Goal: Information Seeking & Learning: Learn about a topic

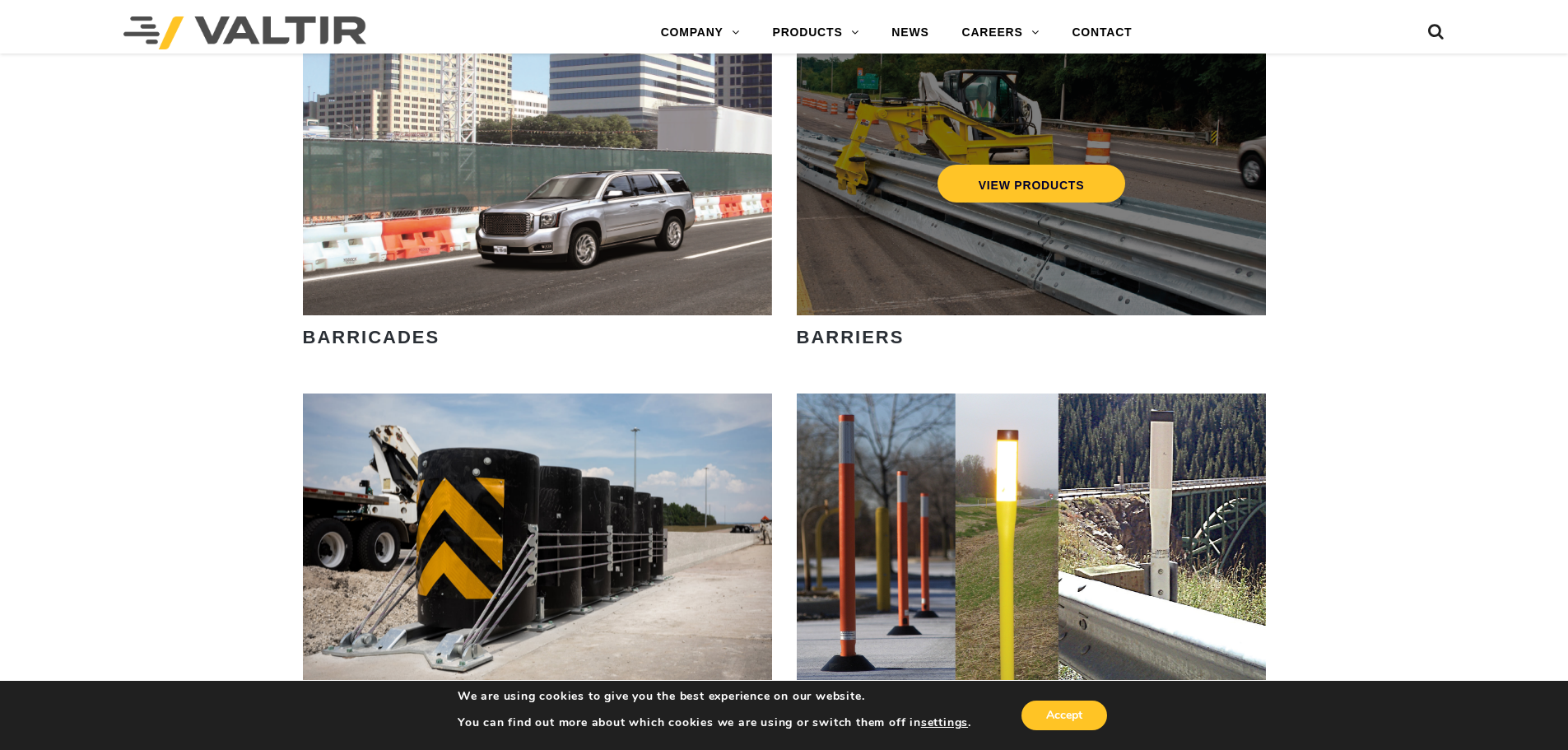
scroll to position [1153, 0]
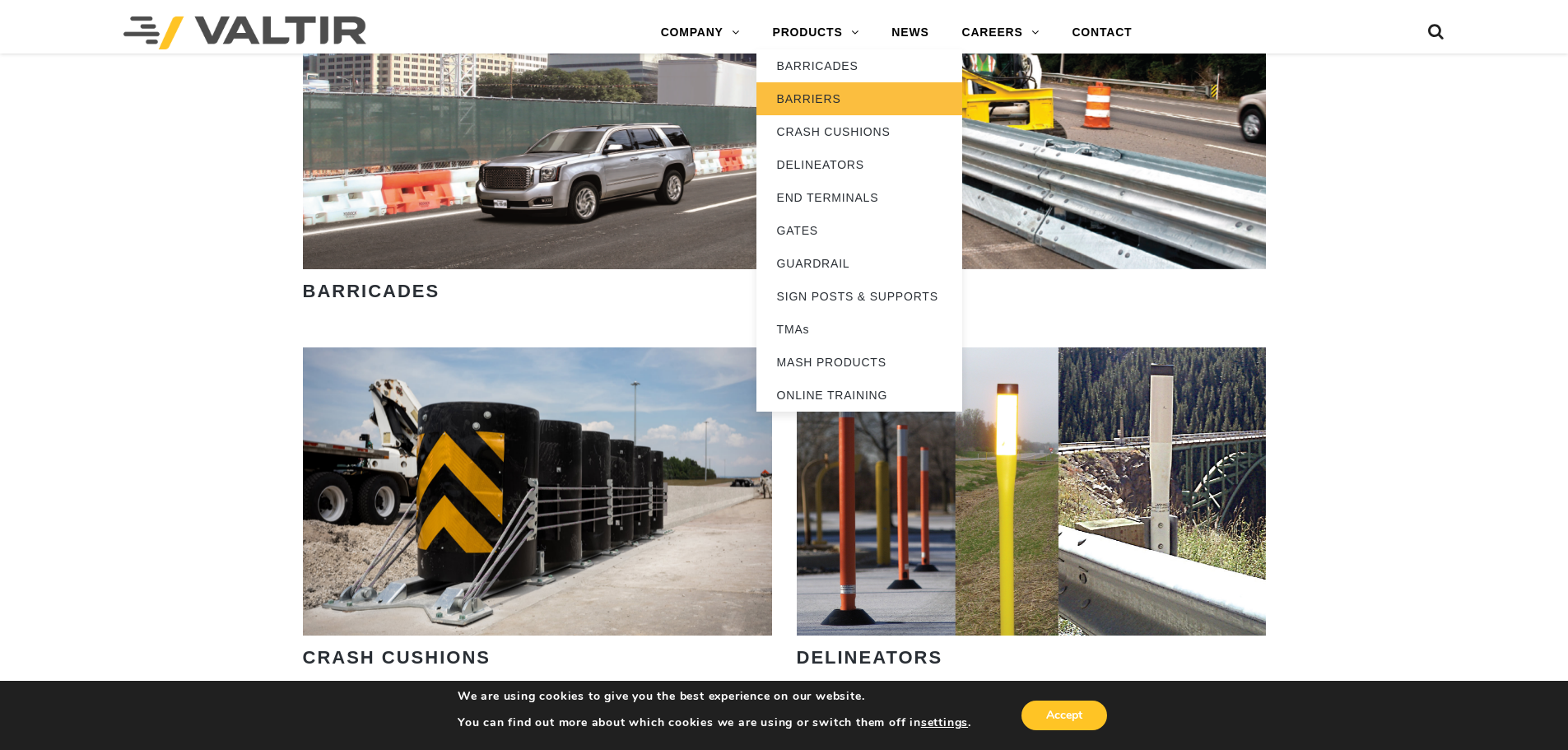
click at [831, 93] on link "BARRIERS" at bounding box center [859, 98] width 206 height 33
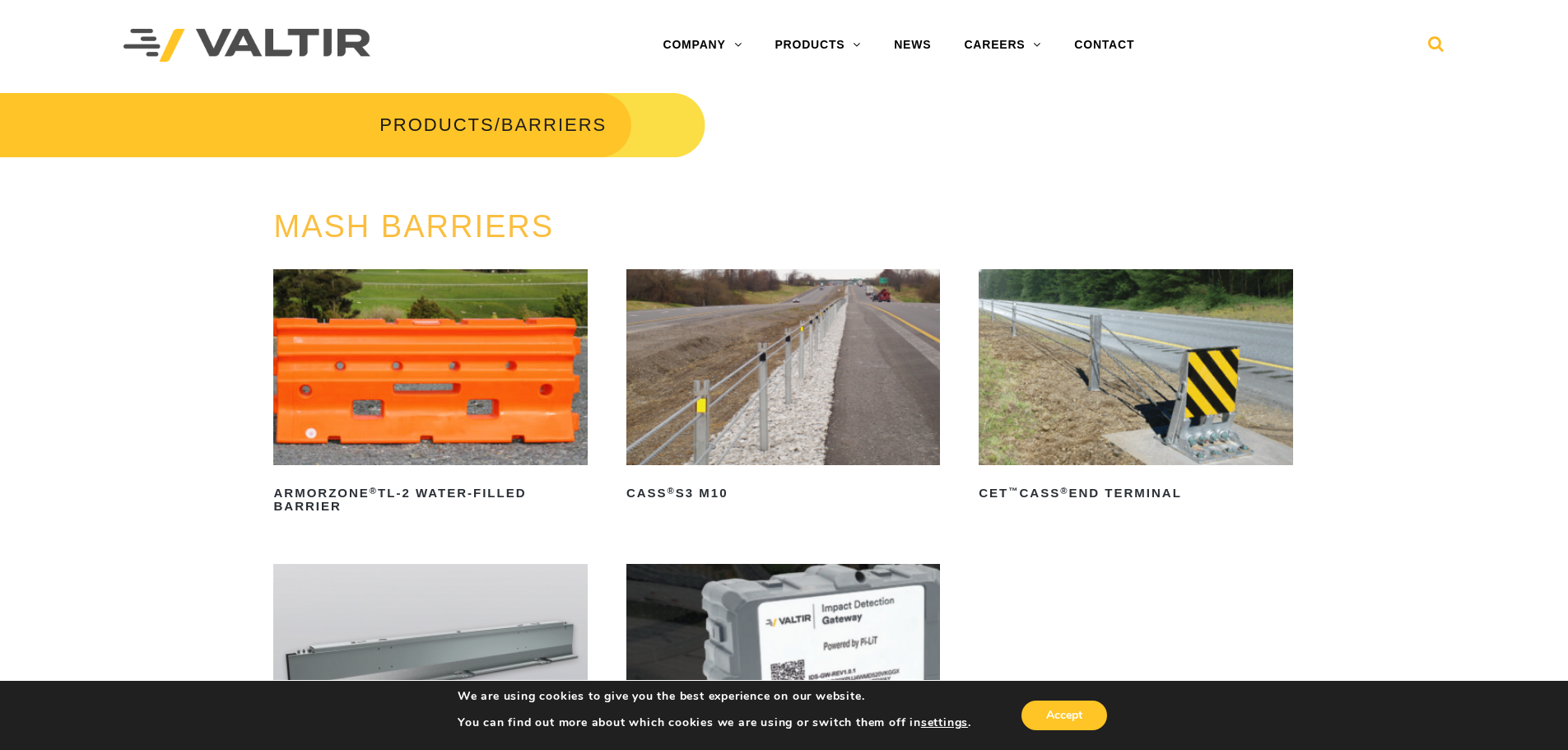
click at [1432, 48] on icon at bounding box center [1437, 47] width 17 height 24
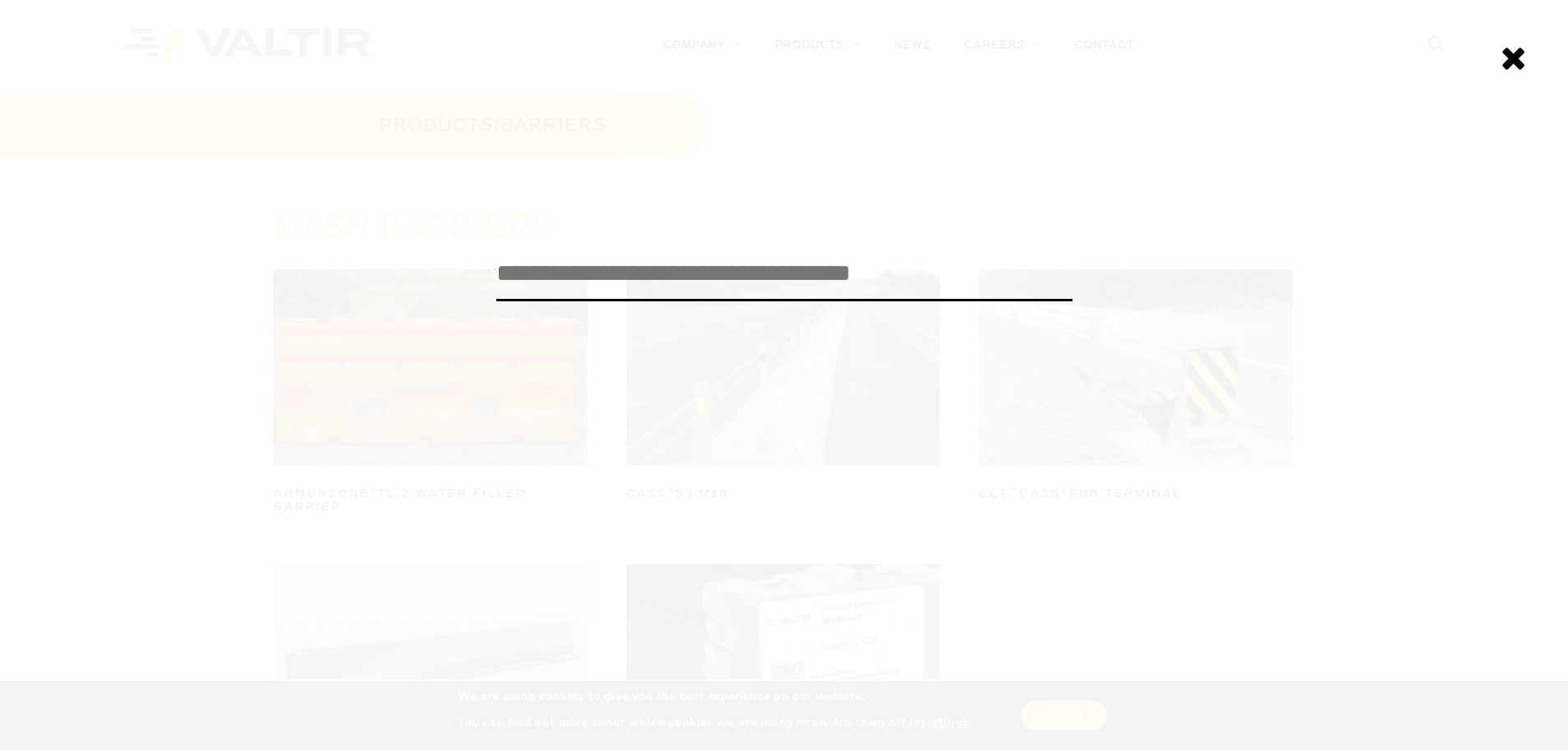
click at [722, 279] on input "search" at bounding box center [784, 274] width 576 height 55
type input "*****"
click input "******" at bounding box center [0, 0] width 0 height 0
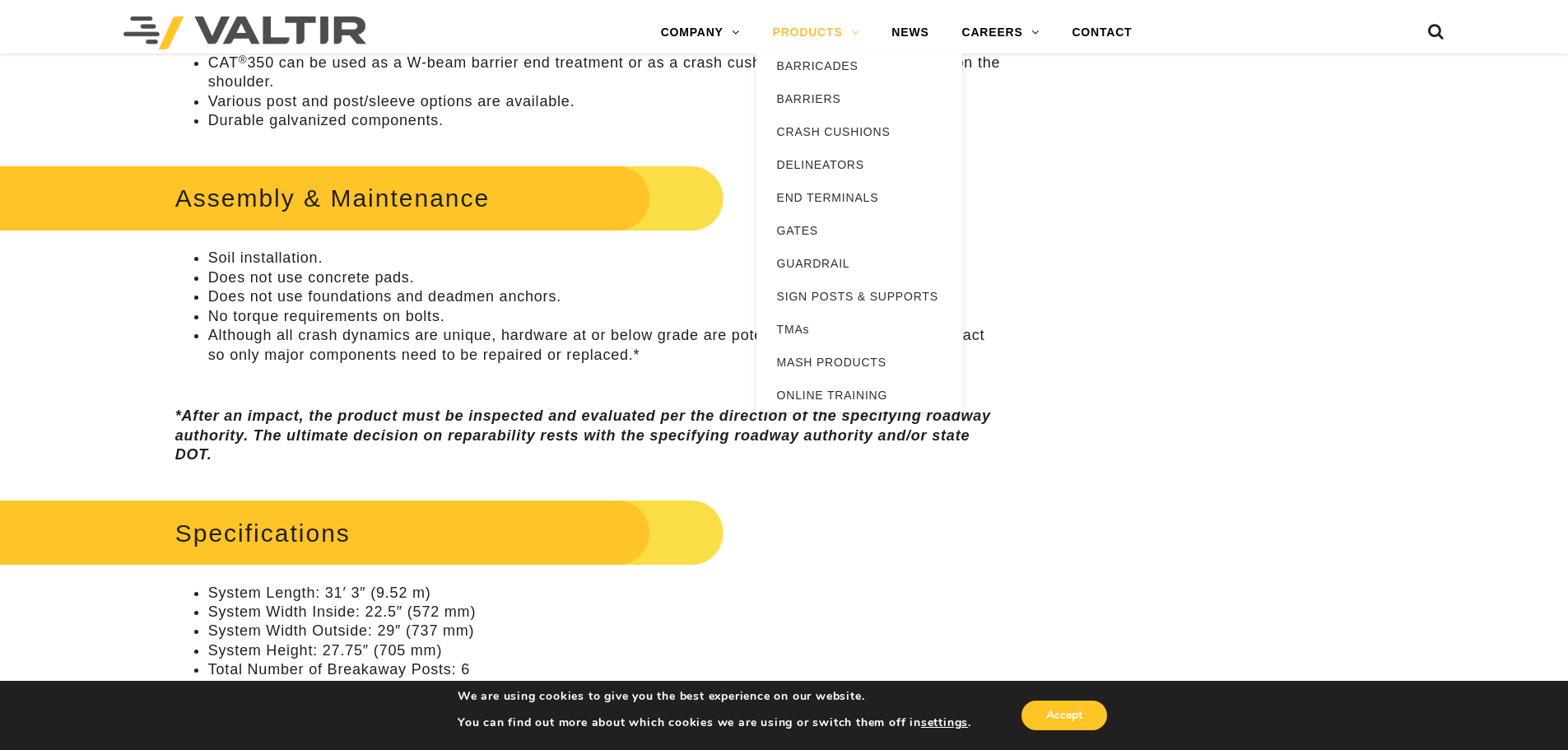
scroll to position [823, 0]
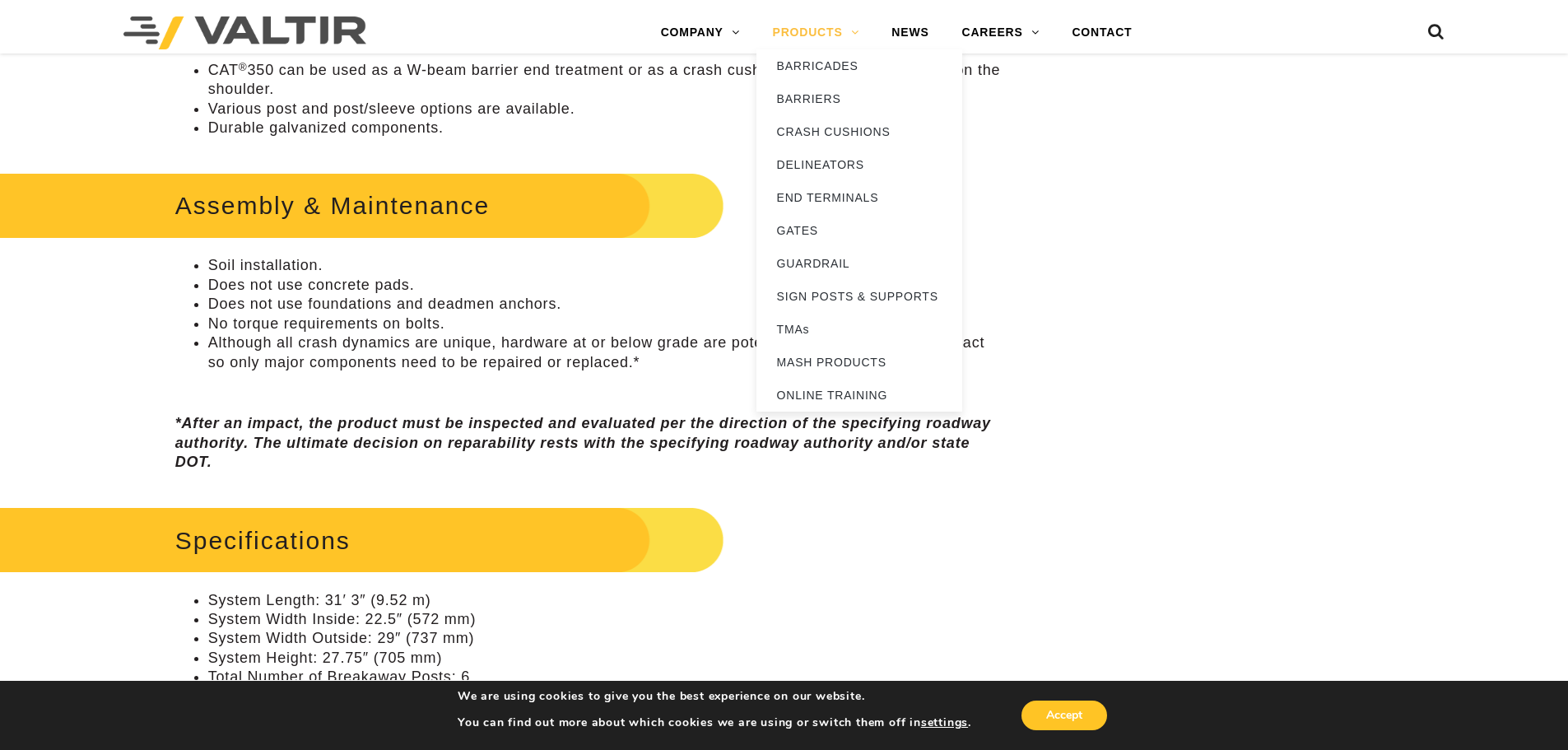
click at [830, 37] on link "PRODUCTS" at bounding box center [816, 33] width 119 height 33
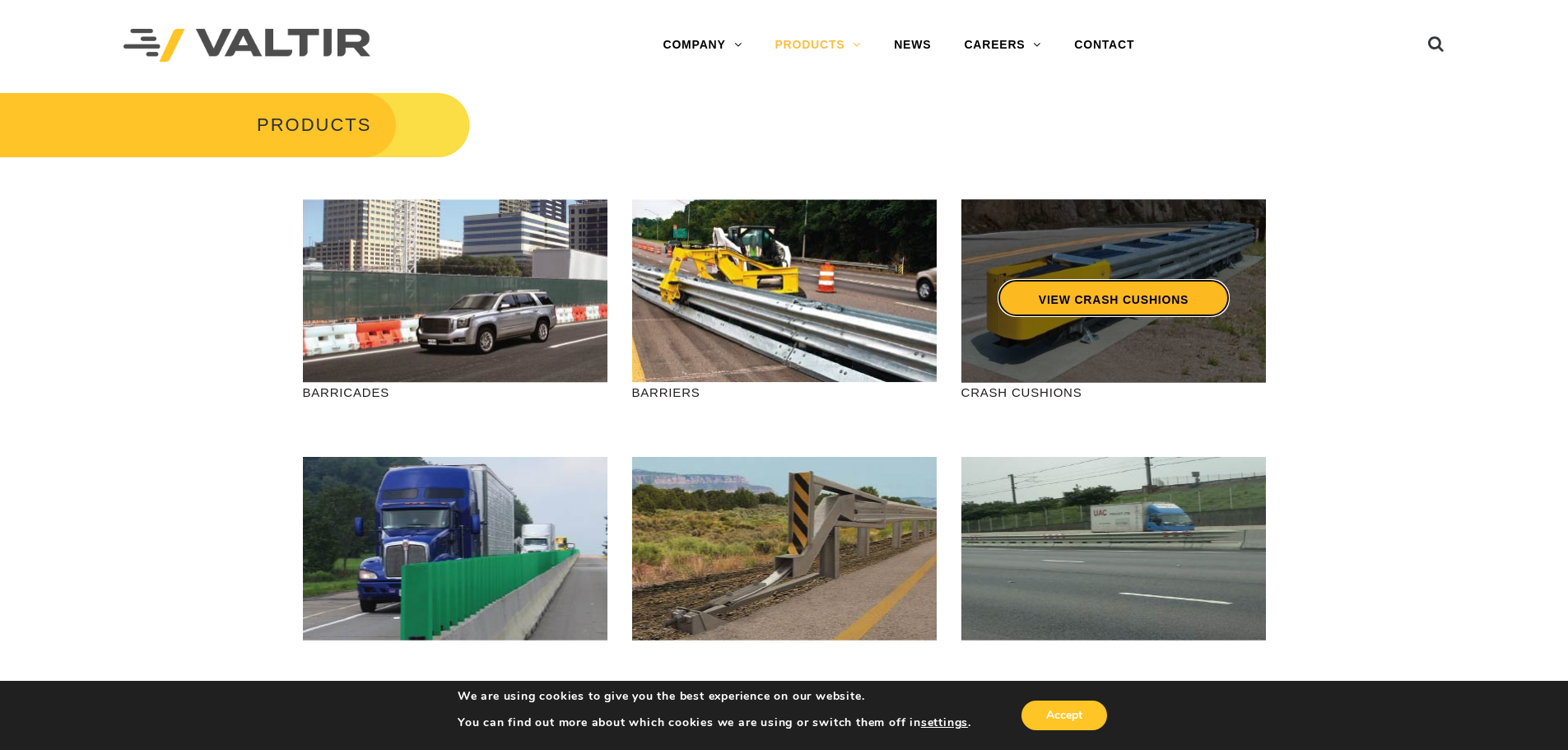
click at [1106, 300] on link "VIEW CRASH CUSHIONS" at bounding box center [1113, 298] width 232 height 38
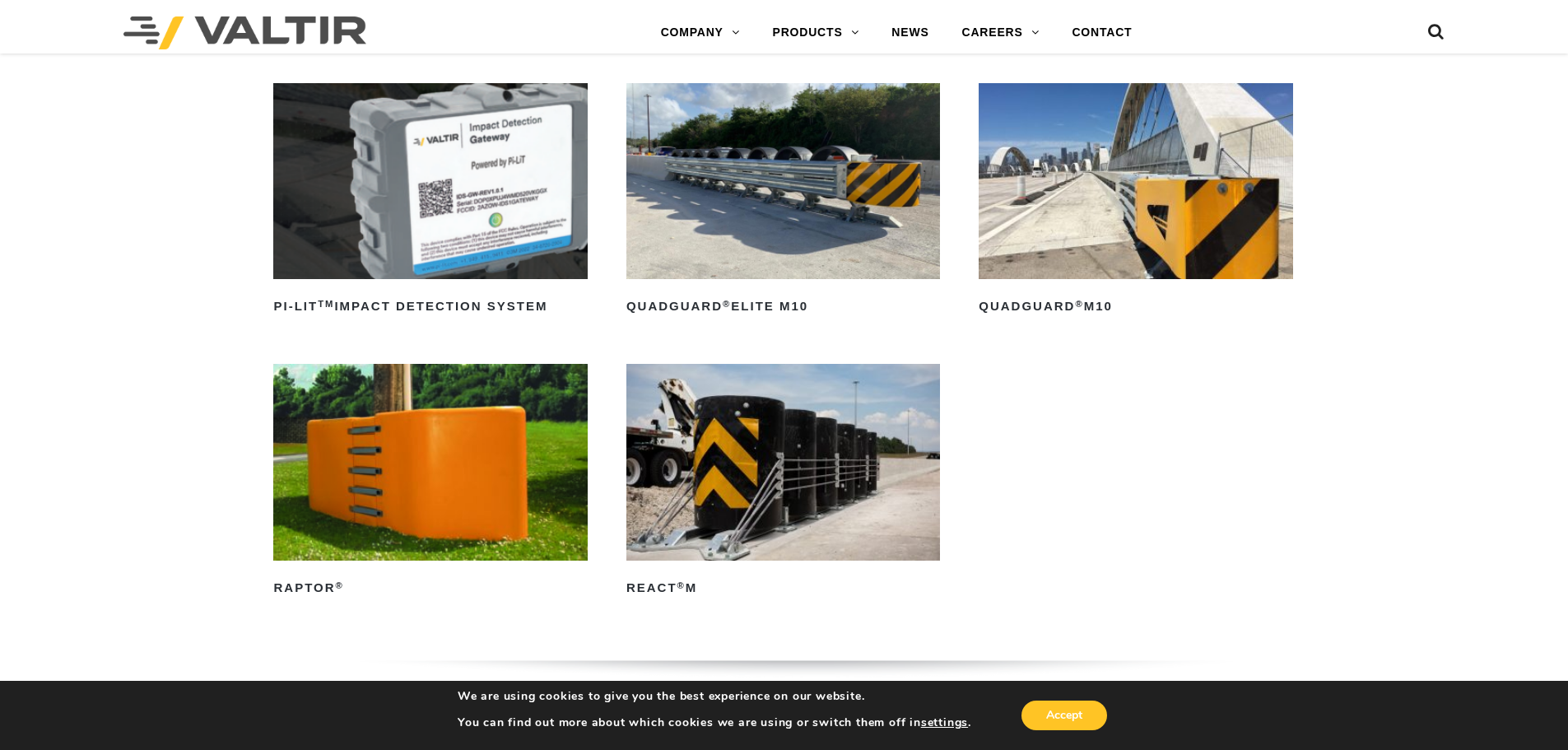
scroll to position [494, 0]
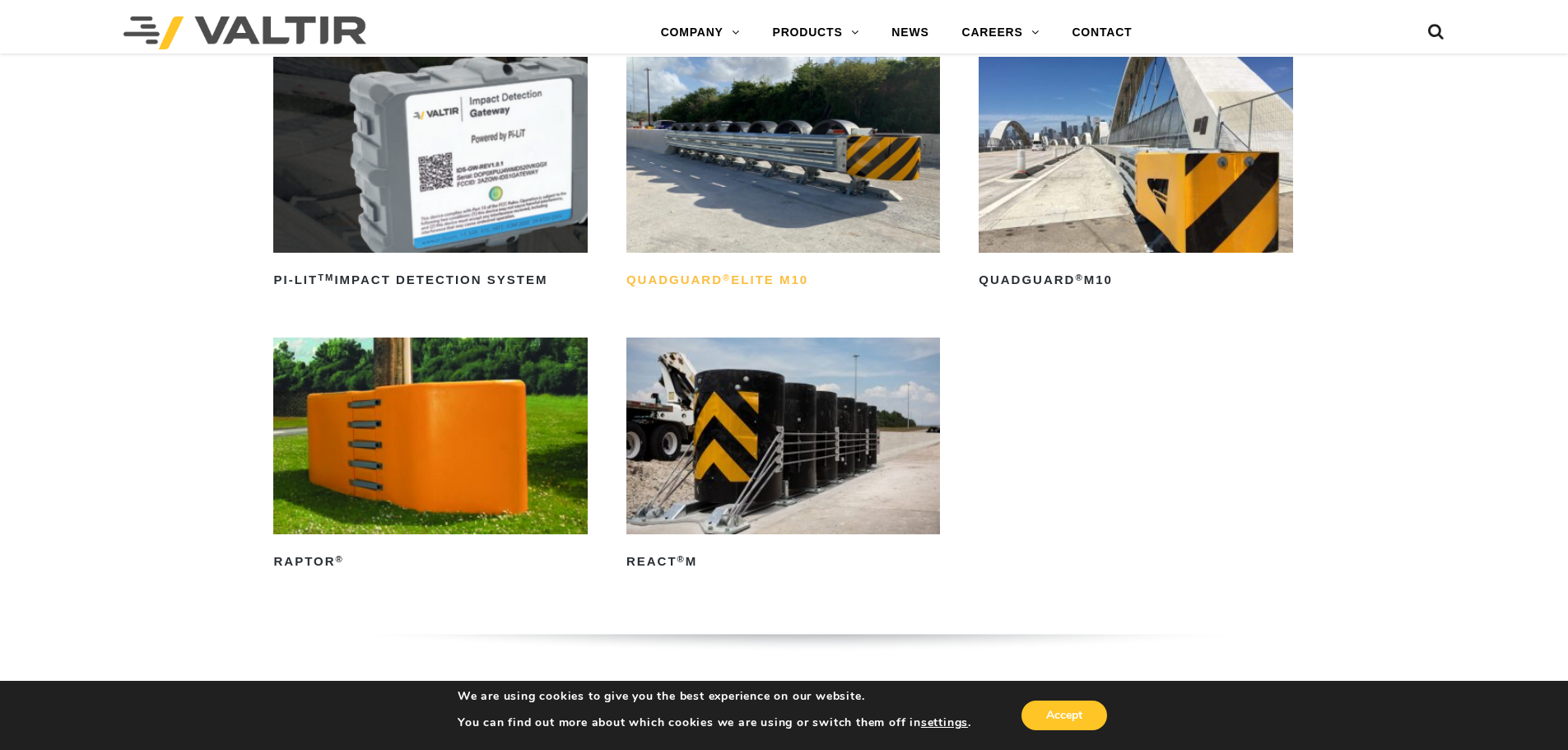
click at [768, 268] on h2 "QuadGuard ® Elite M10" at bounding box center [783, 280] width 314 height 26
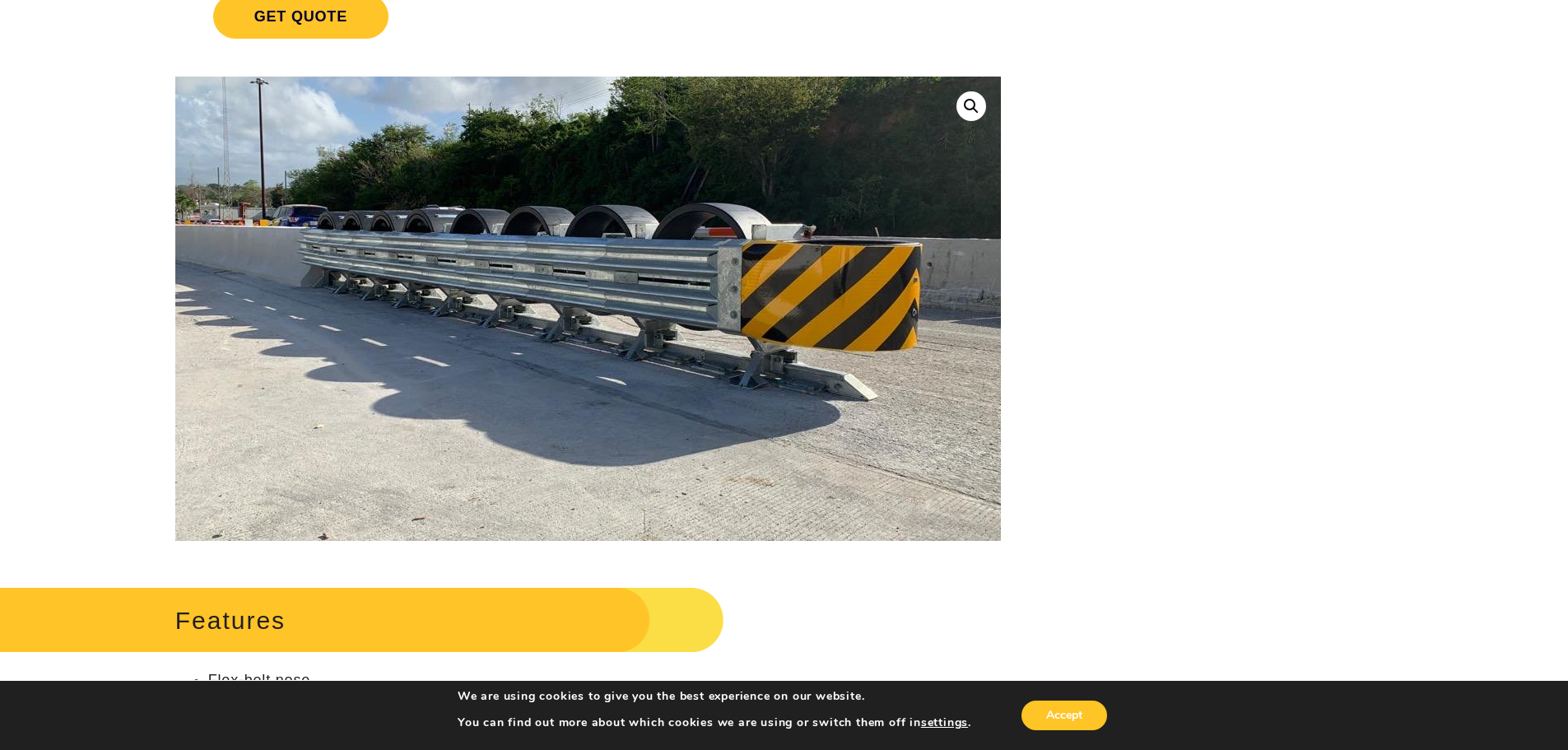
scroll to position [329, 0]
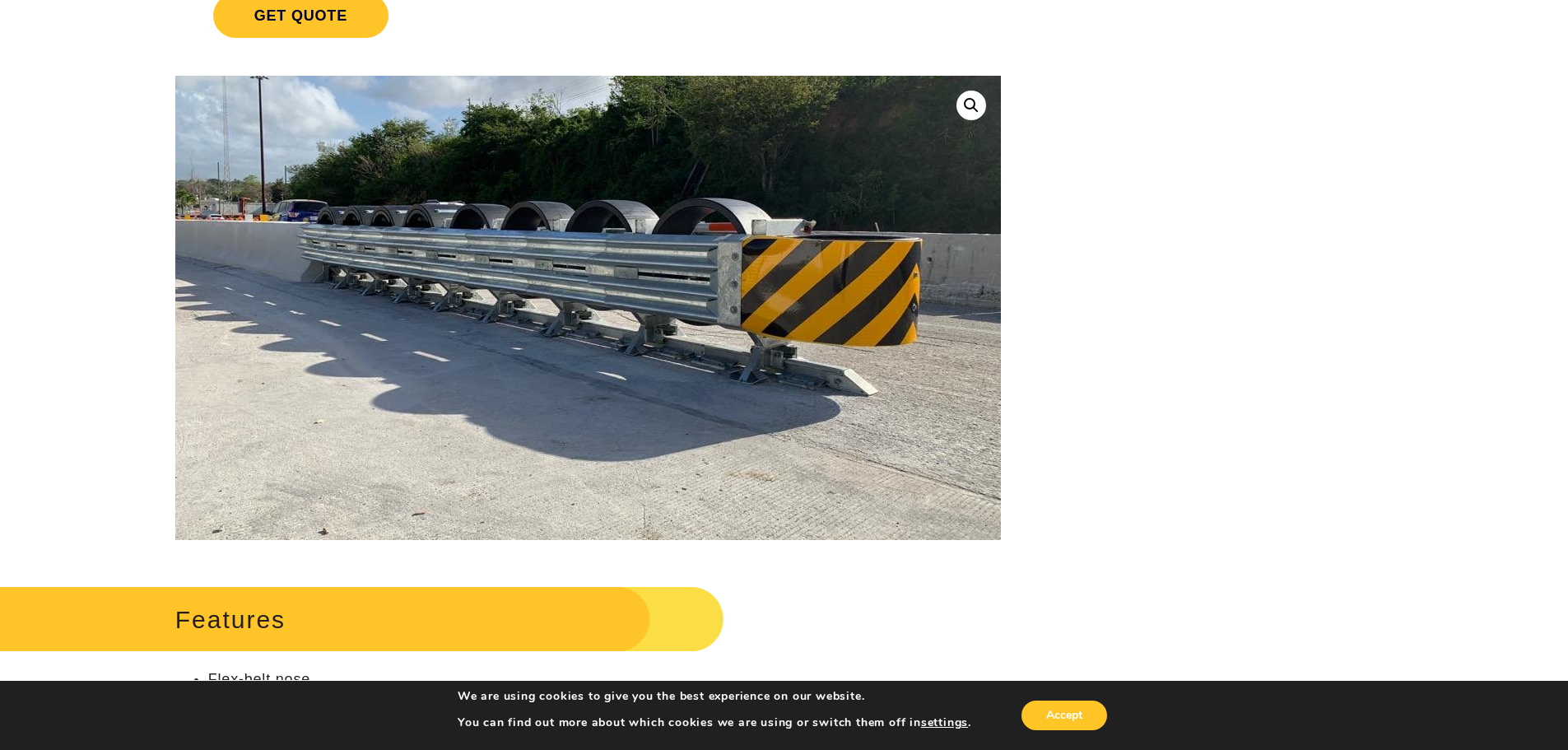
click at [595, 374] on img at bounding box center [588, 284] width 843 height 632
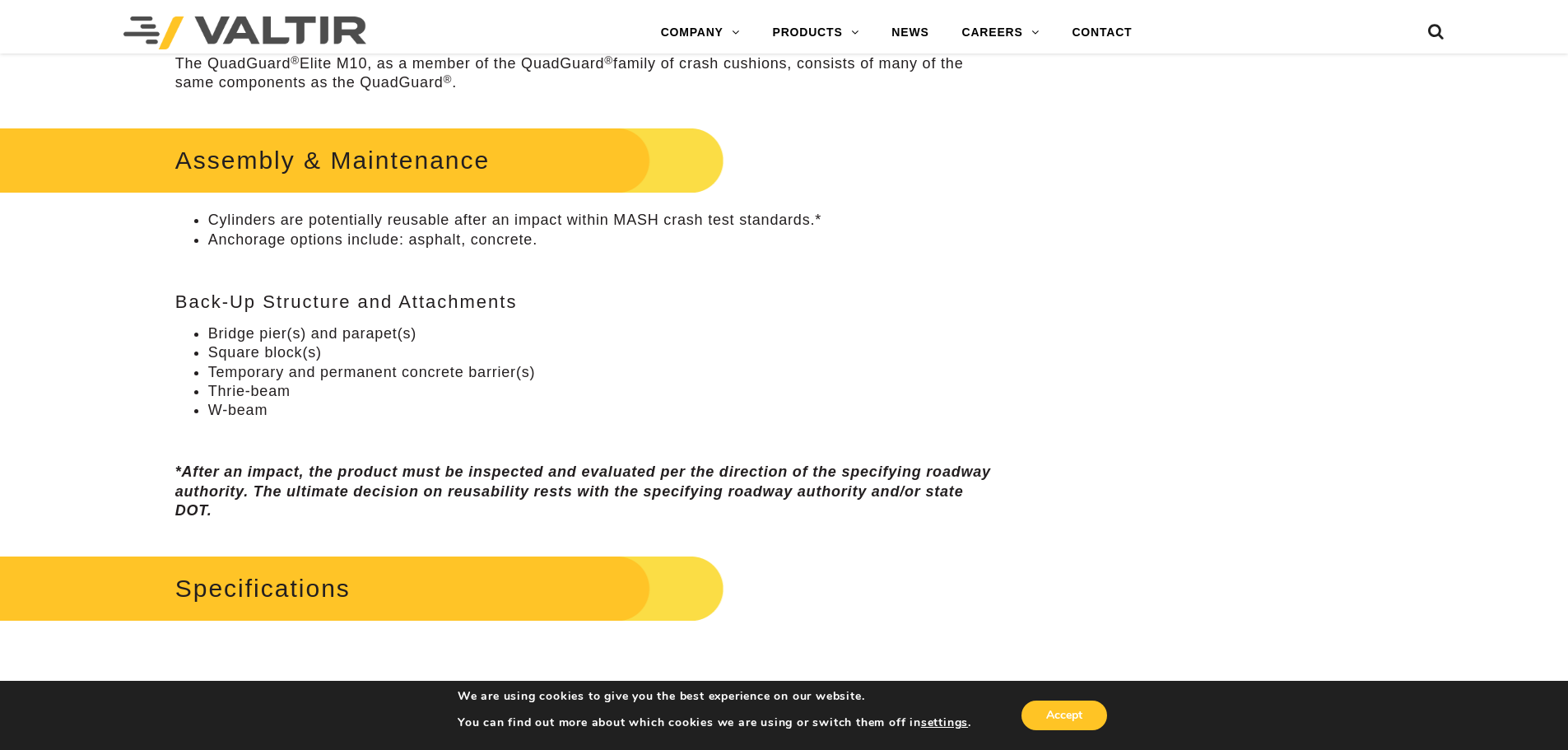
scroll to position [1071, 0]
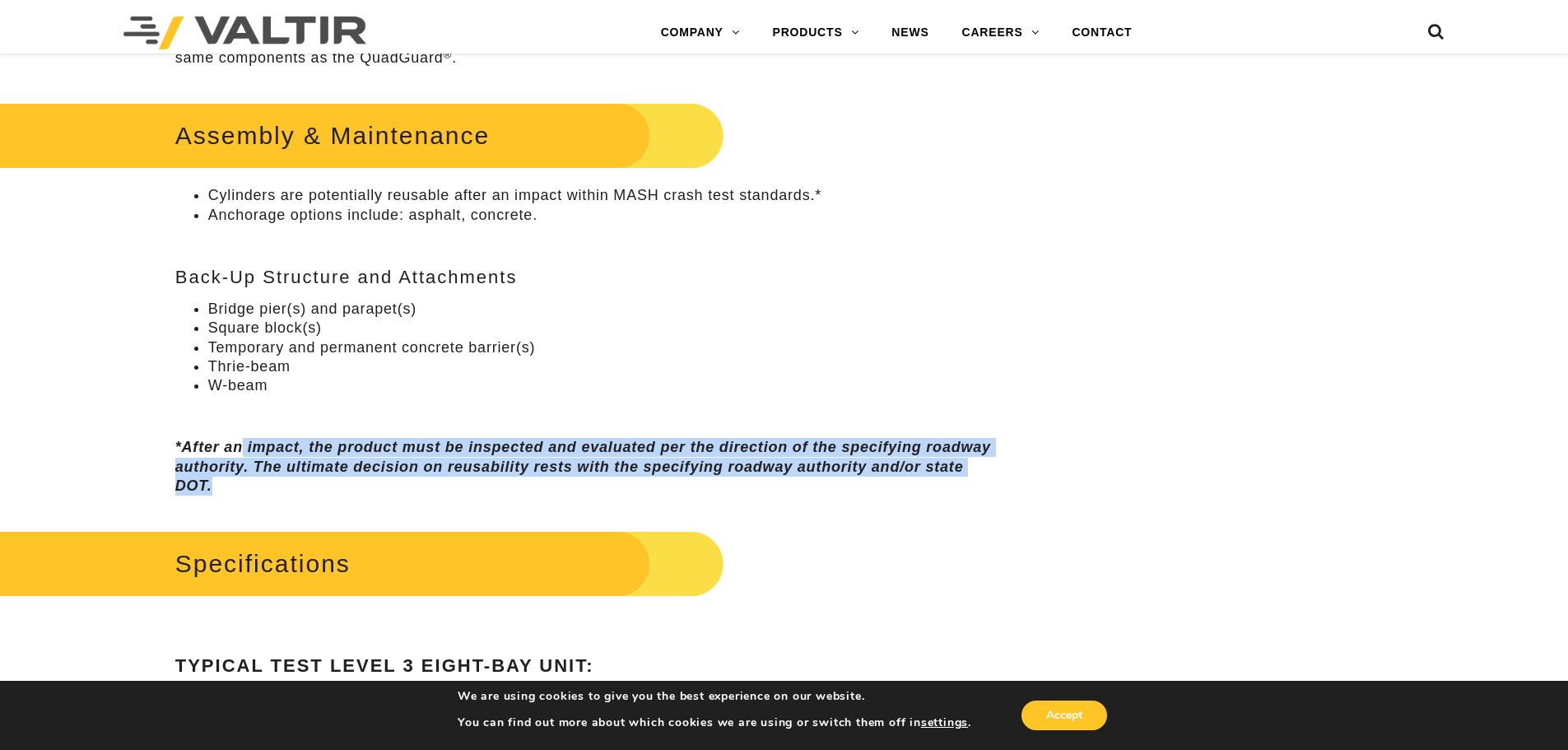
drag, startPoint x: 241, startPoint y: 438, endPoint x: 292, endPoint y: 492, distance: 74.3
click at [292, 492] on div "Assembly & Maintenance Cylinders are potentially reusable after an impact withi…" at bounding box center [587, 296] width 825 height 399
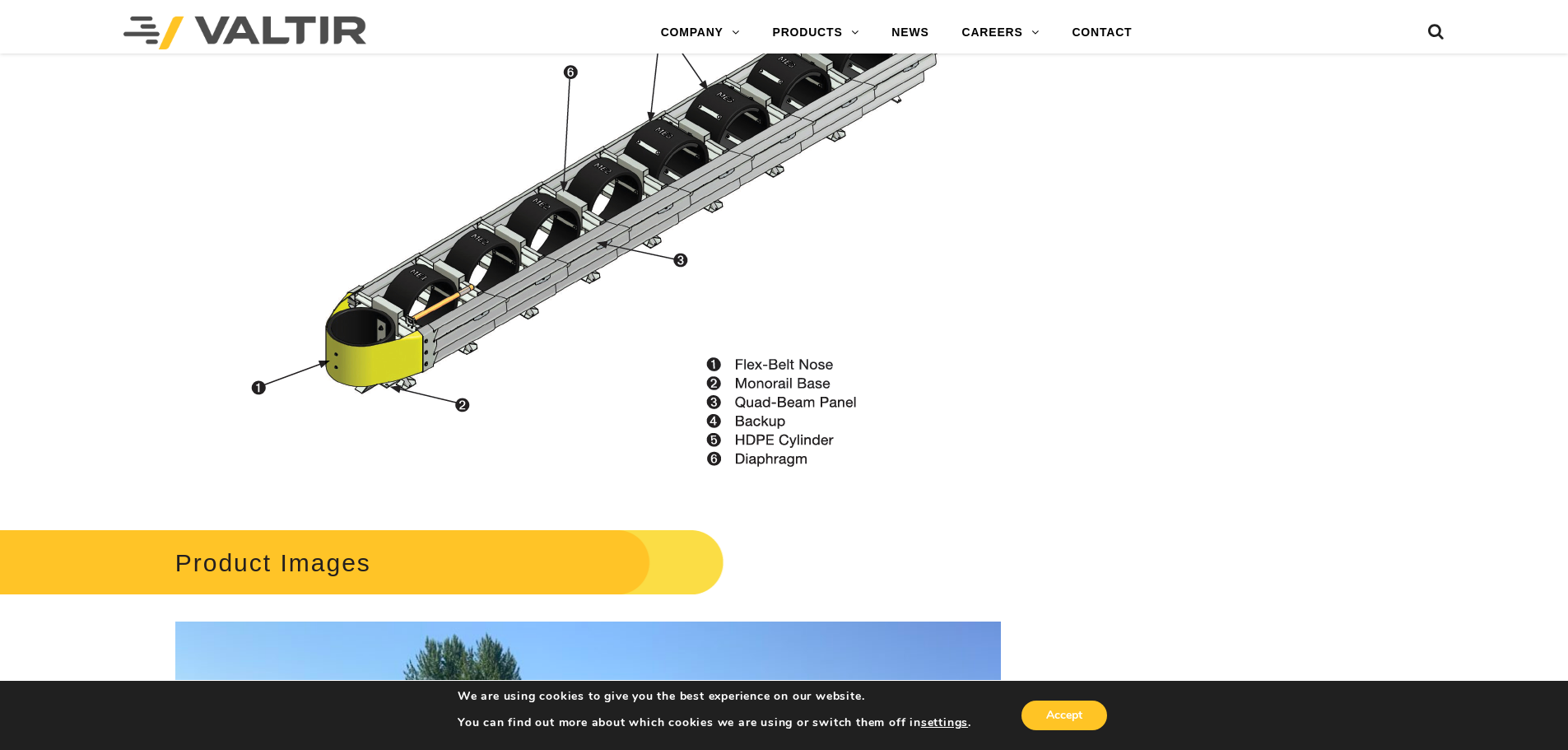
scroll to position [1814, 0]
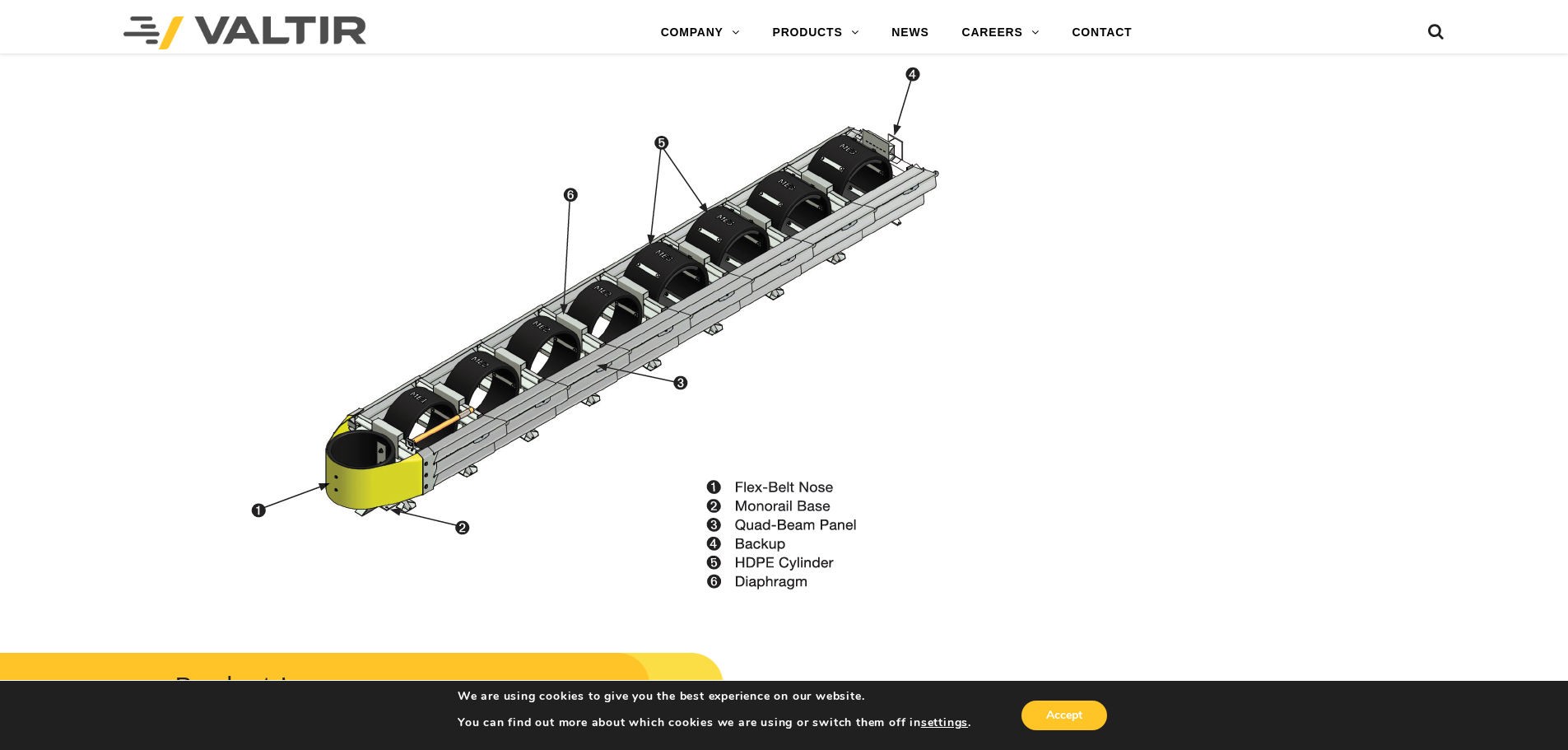
click at [485, 377] on img at bounding box center [617, 339] width 767 height 567
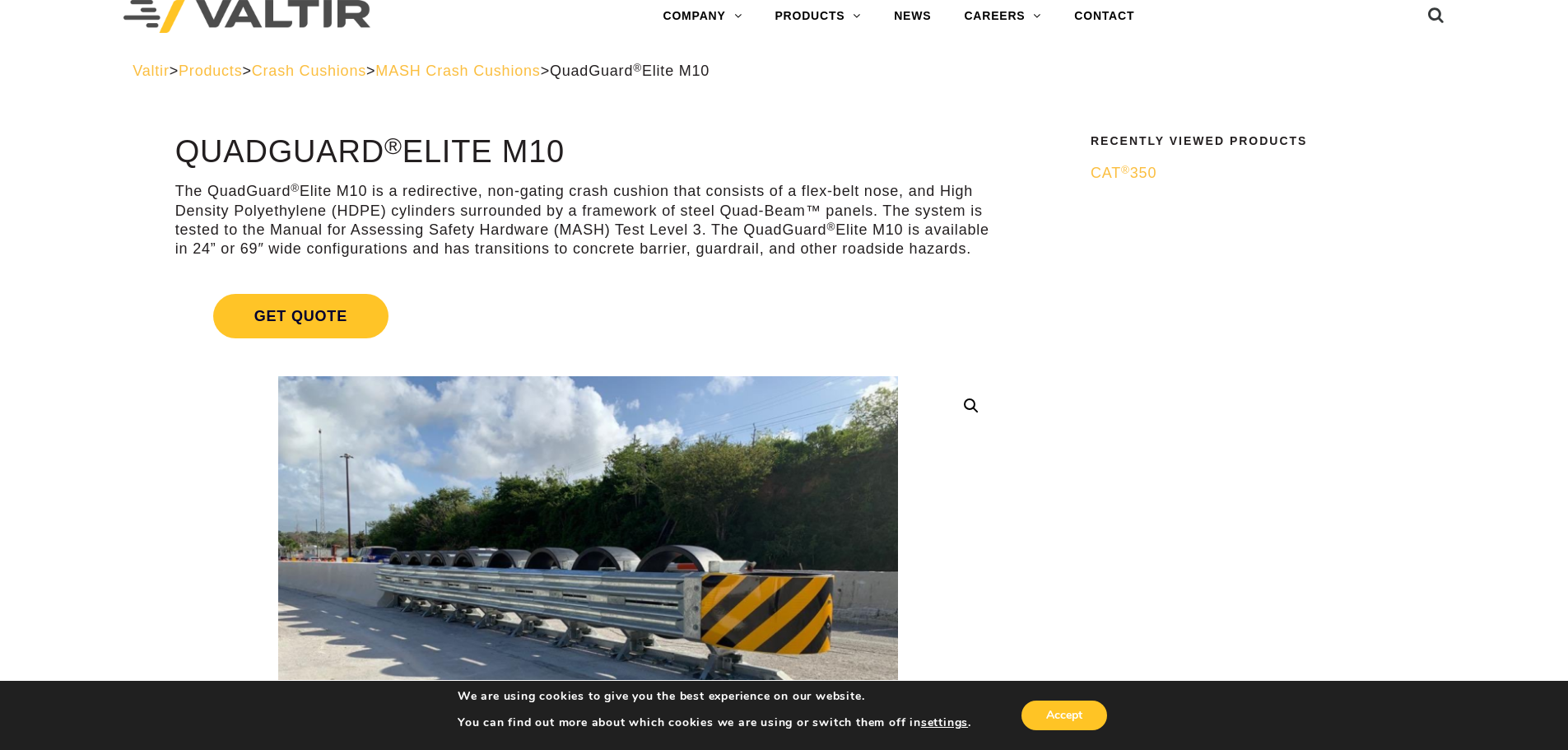
scroll to position [0, 0]
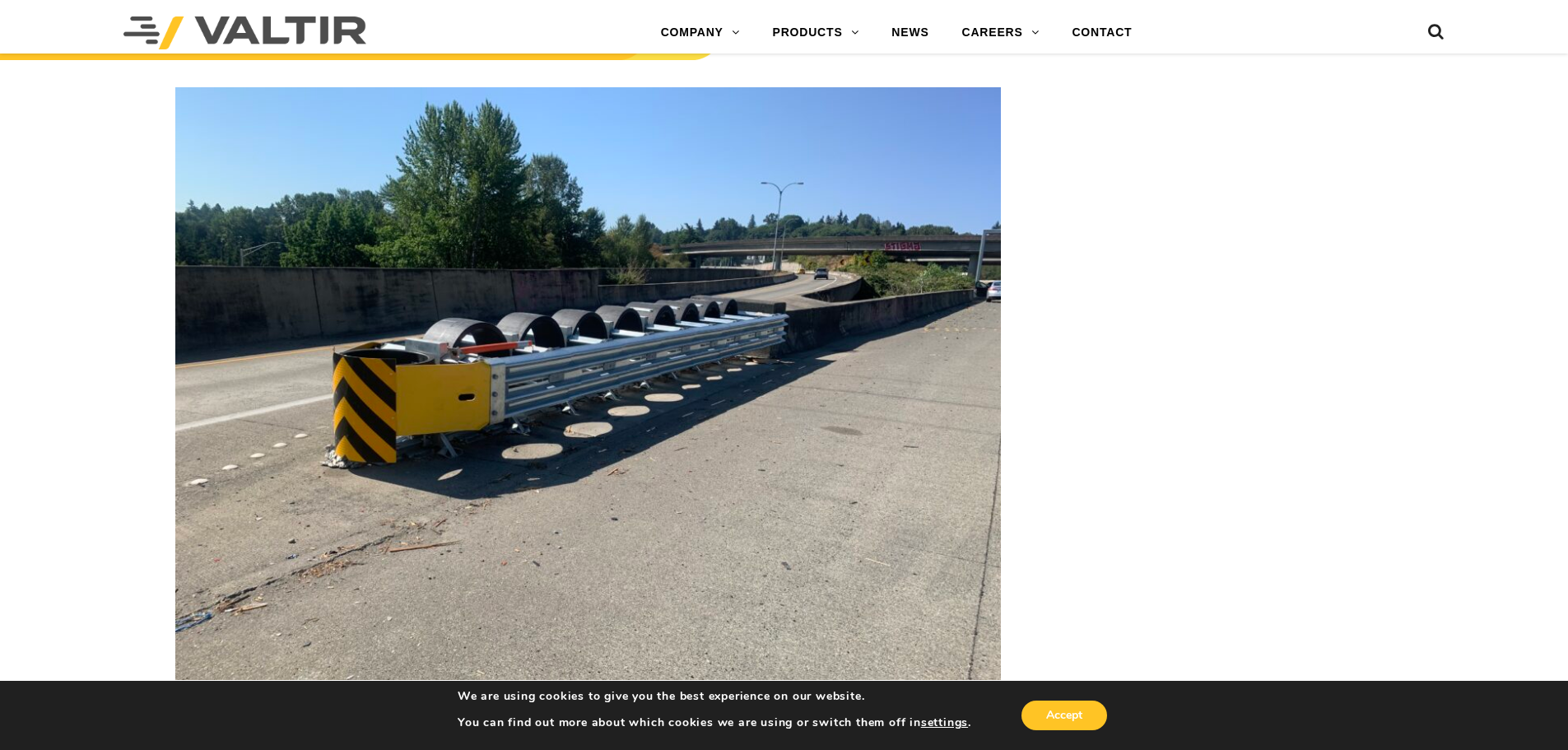
click at [529, 416] on img at bounding box center [587, 397] width 825 height 620
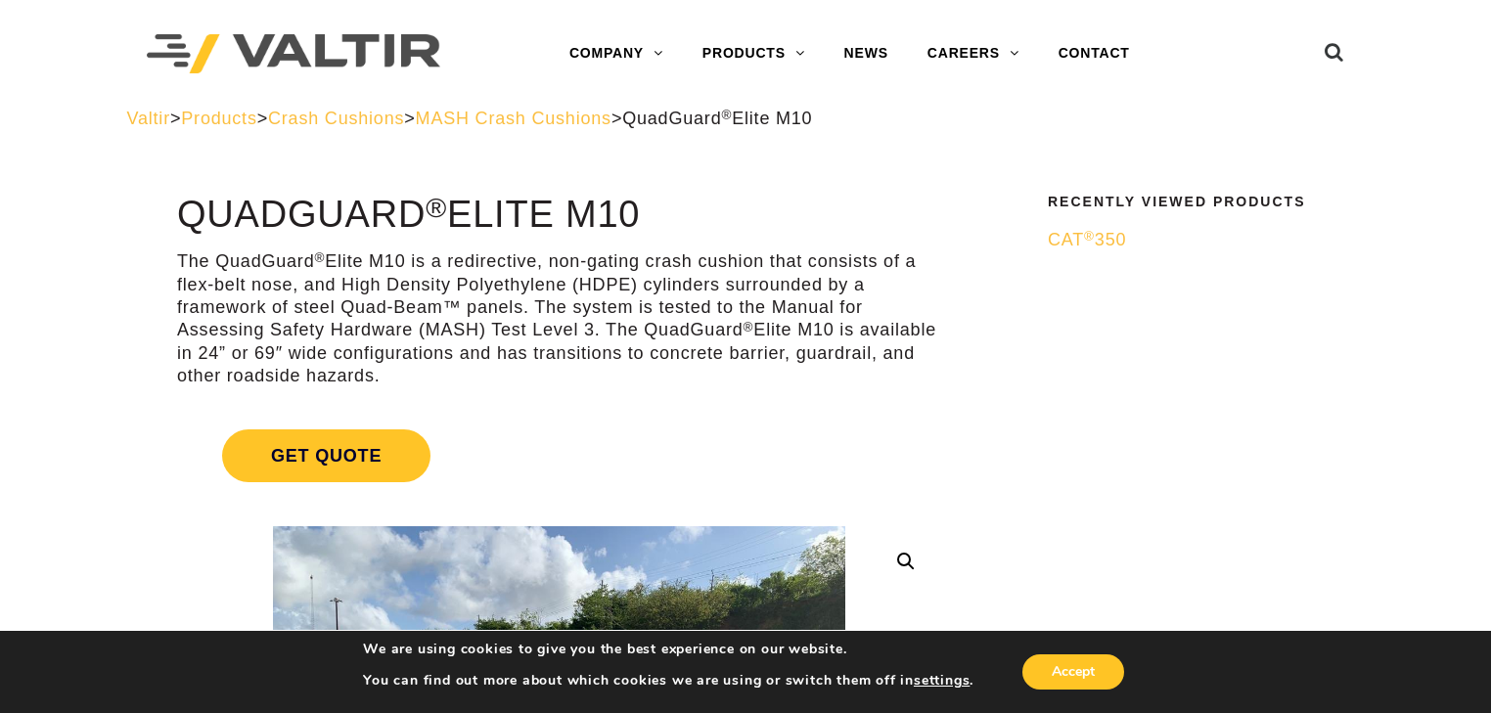
drag, startPoint x: 1335, startPoint y: 356, endPoint x: 1225, endPoint y: 1, distance: 371.7
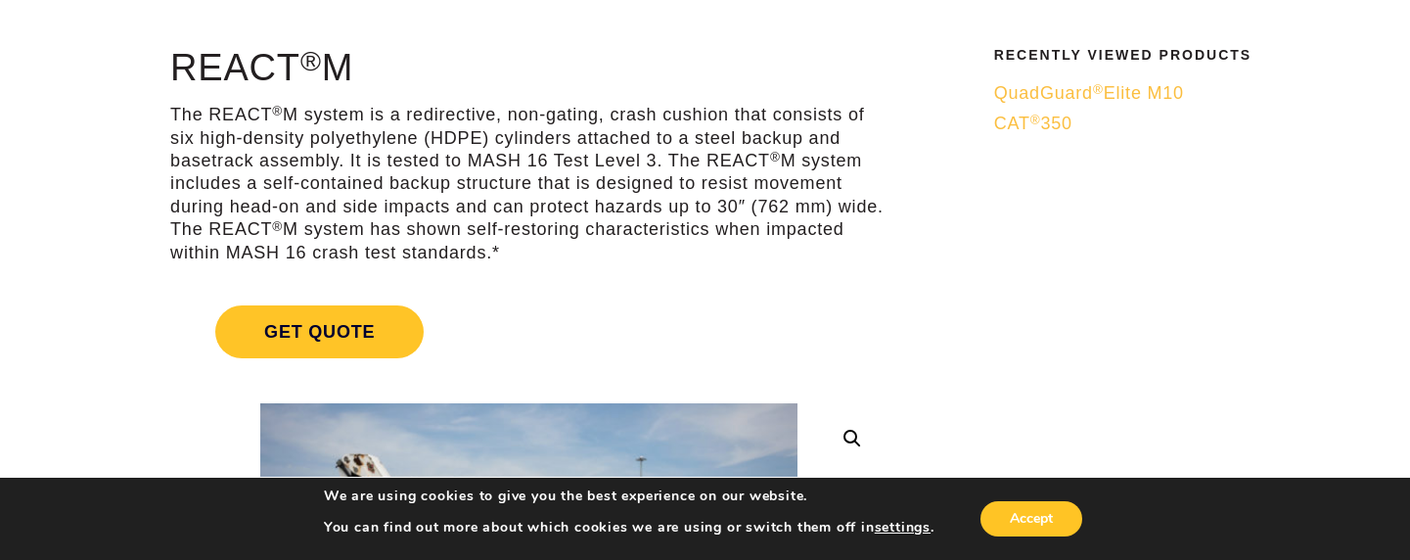
scroll to position [98, 0]
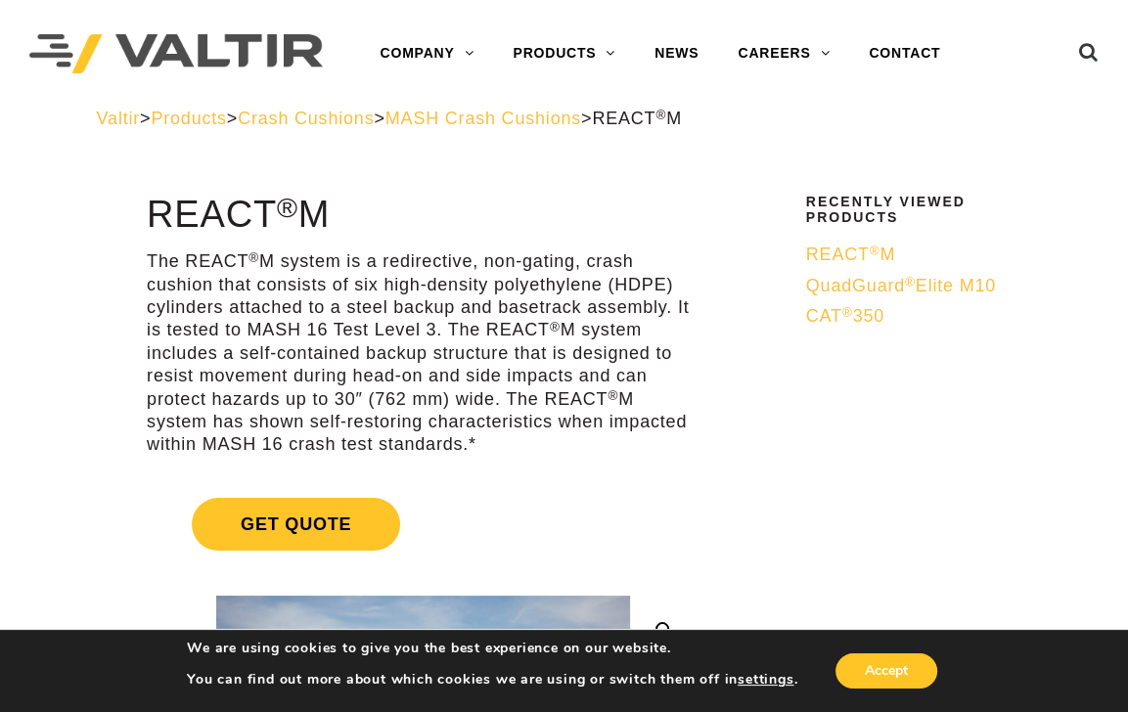
click at [482, 121] on span "MASH Crash Cushions" at bounding box center [484, 119] width 196 height 20
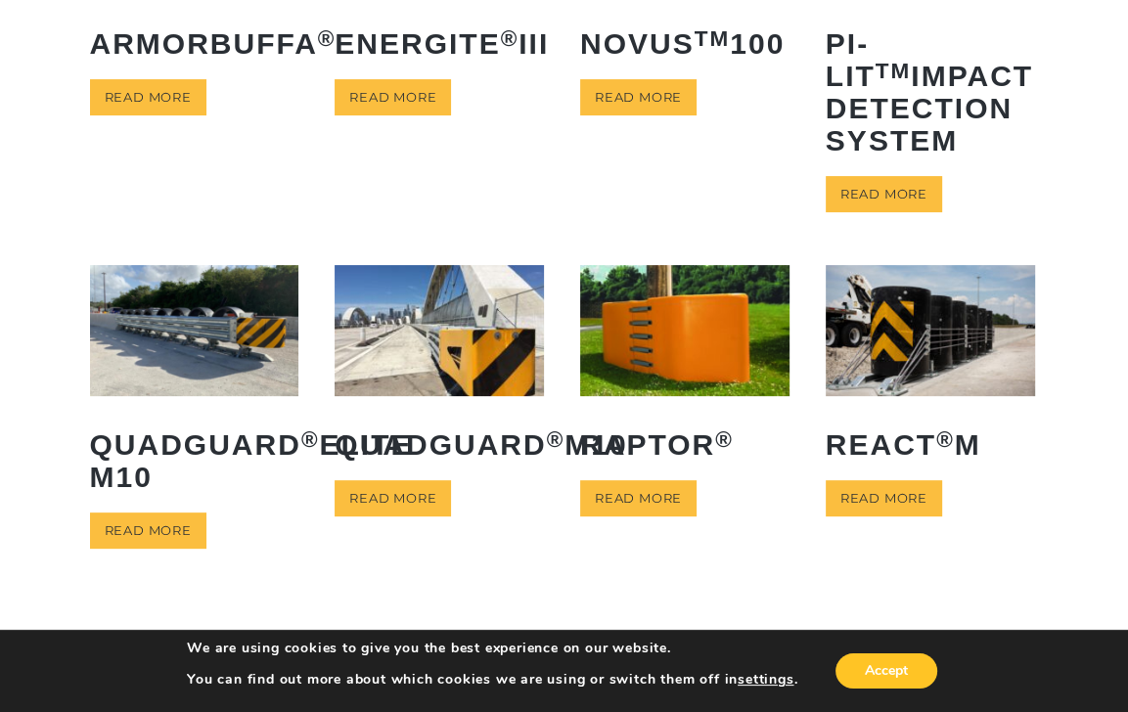
scroll to position [313, 0]
click at [929, 343] on img at bounding box center [930, 330] width 209 height 131
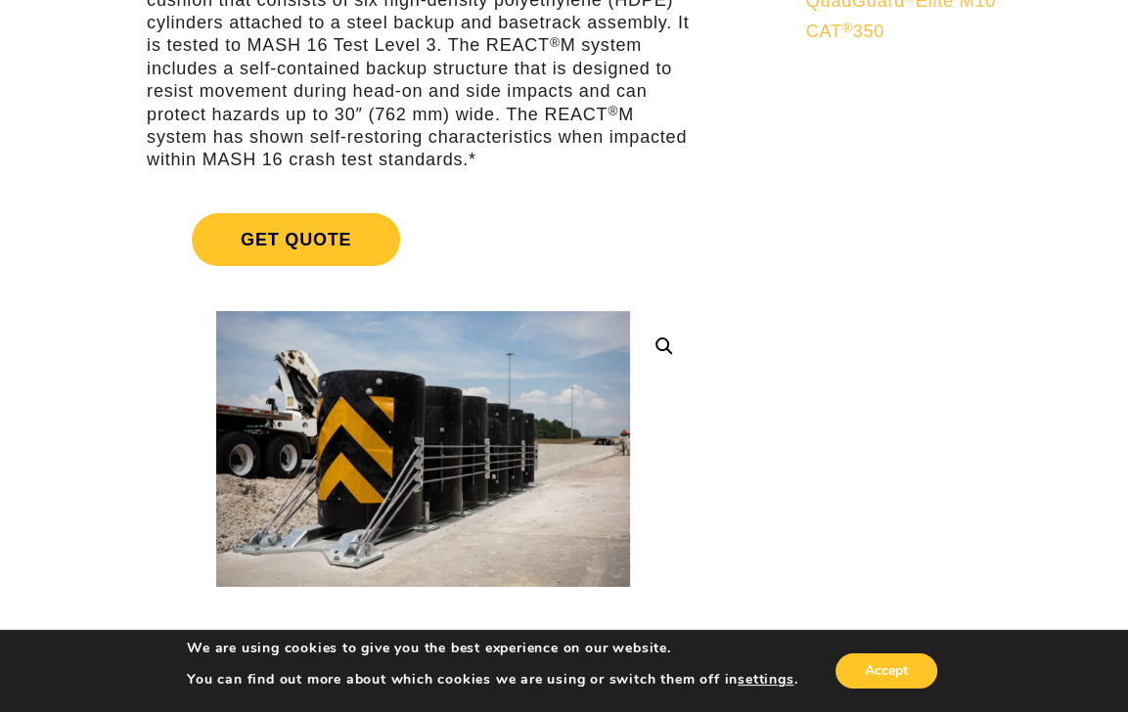
scroll to position [313, 0]
